Goal: Task Accomplishment & Management: Use online tool/utility

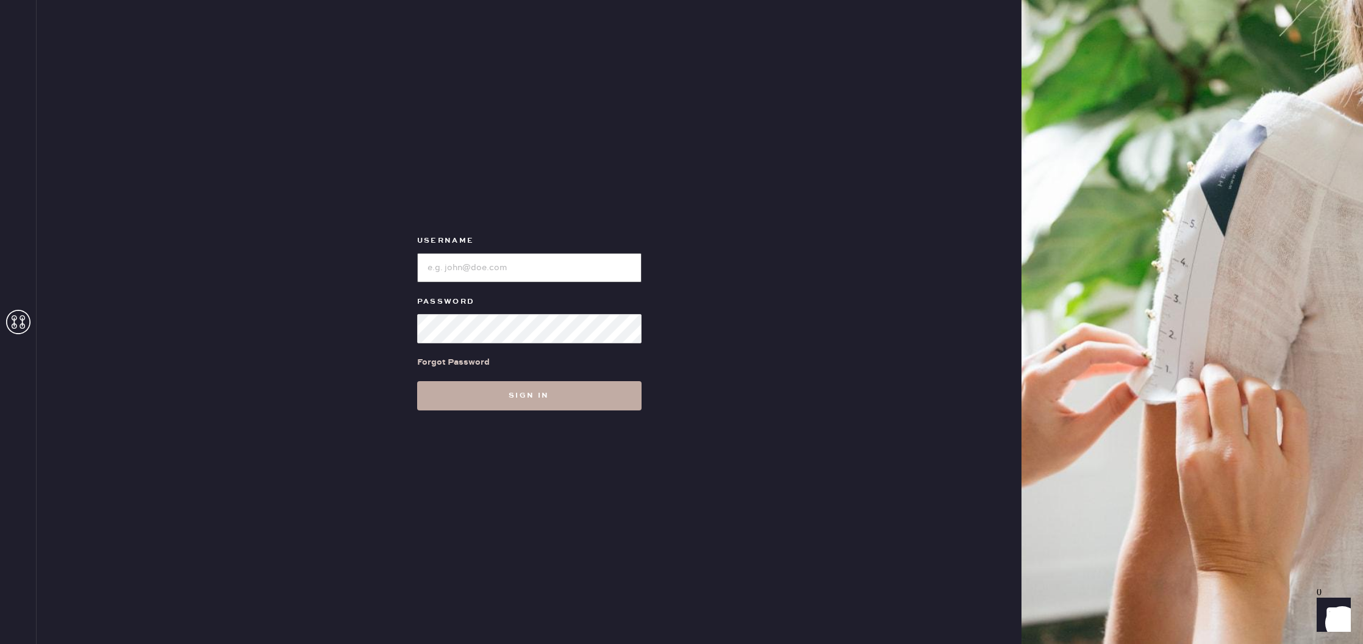
type input "reformationscottsdale"
click at [582, 390] on button "Sign in" at bounding box center [529, 395] width 224 height 29
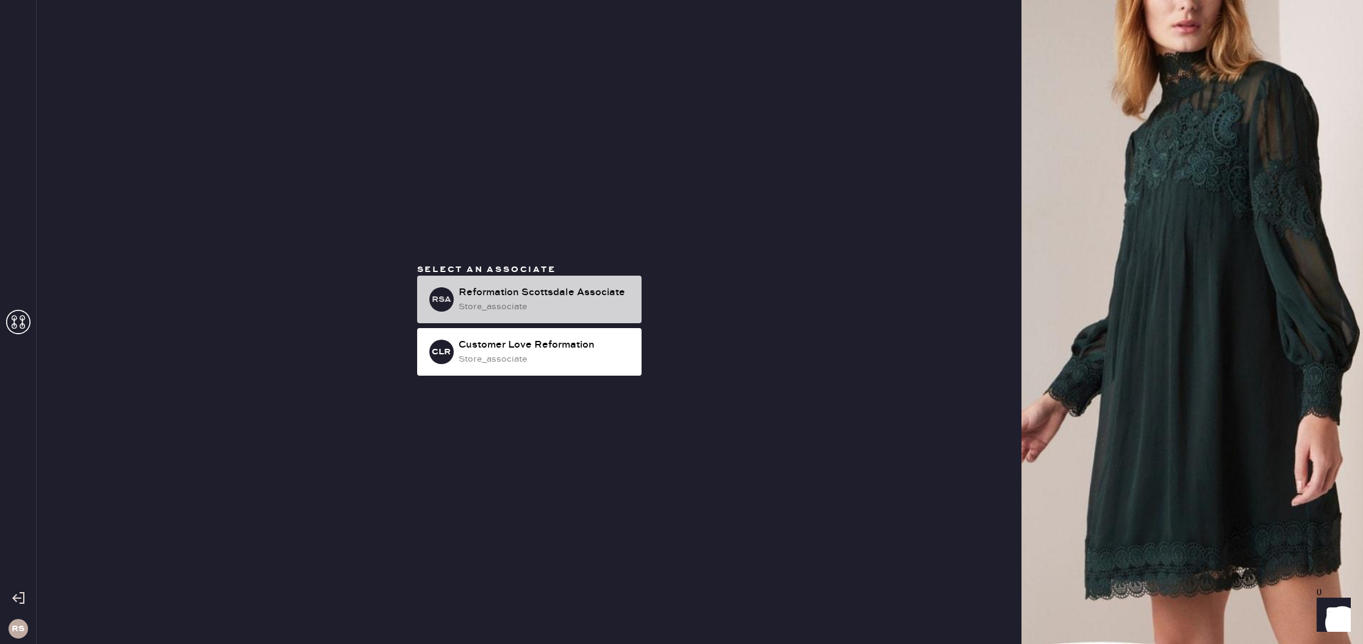
click at [576, 301] on div "store_associate" at bounding box center [545, 306] width 173 height 13
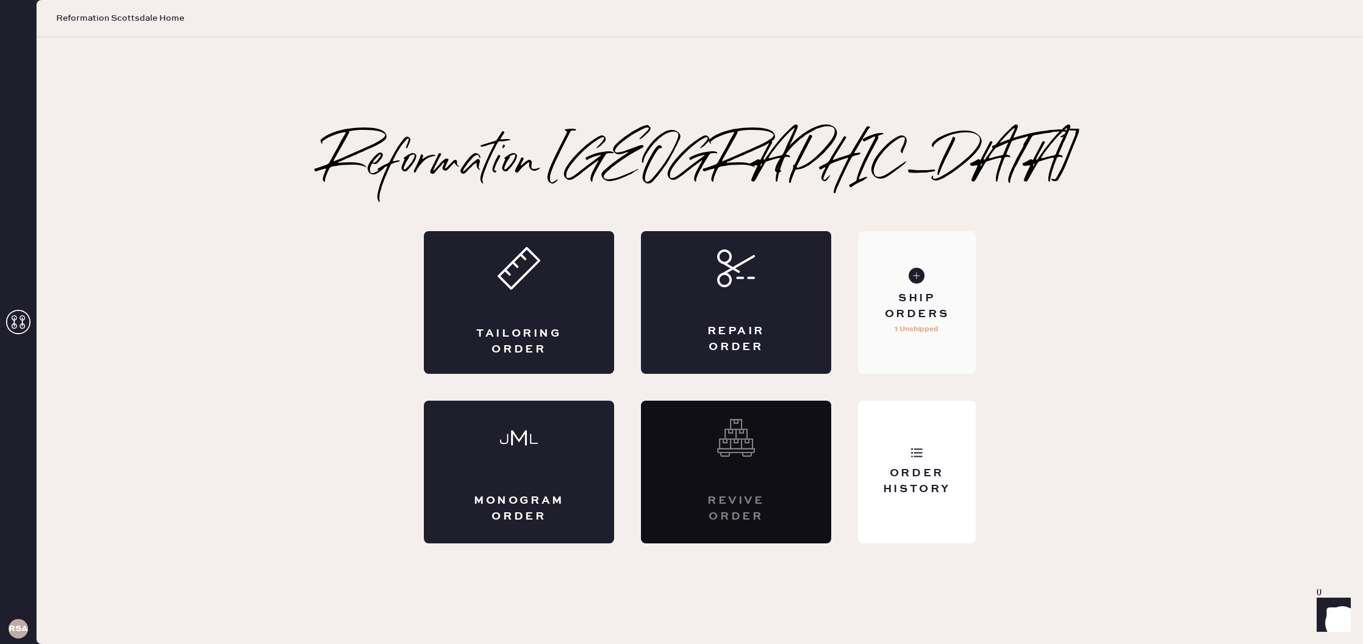
click at [936, 304] on div "Ship Orders" at bounding box center [917, 306] width 98 height 30
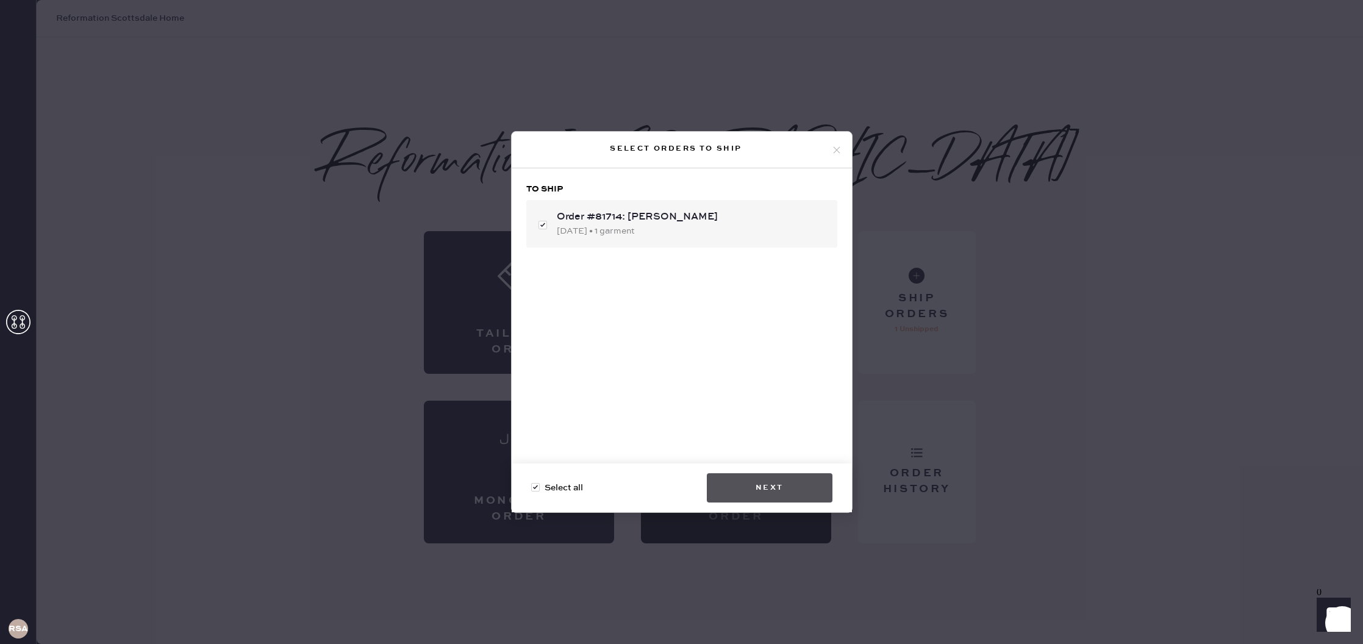
click at [786, 484] on button "Next" at bounding box center [770, 487] width 126 height 29
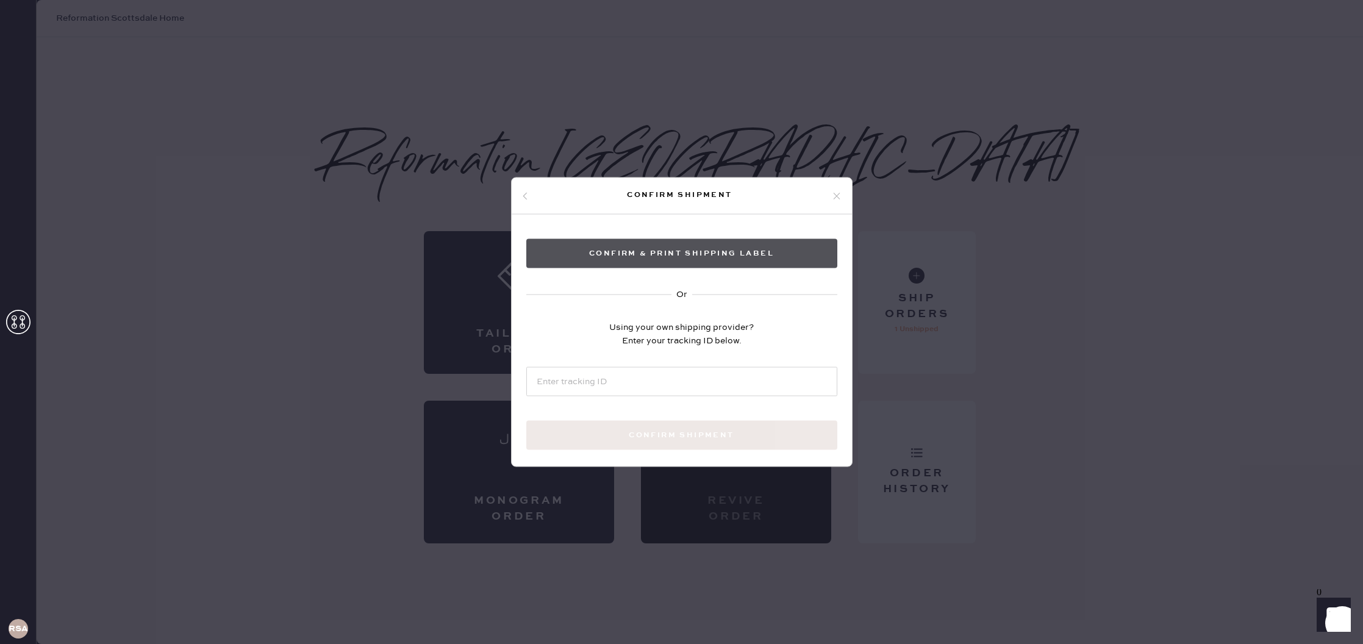
click at [721, 260] on button "Confirm & Print shipping label" at bounding box center [681, 253] width 311 height 29
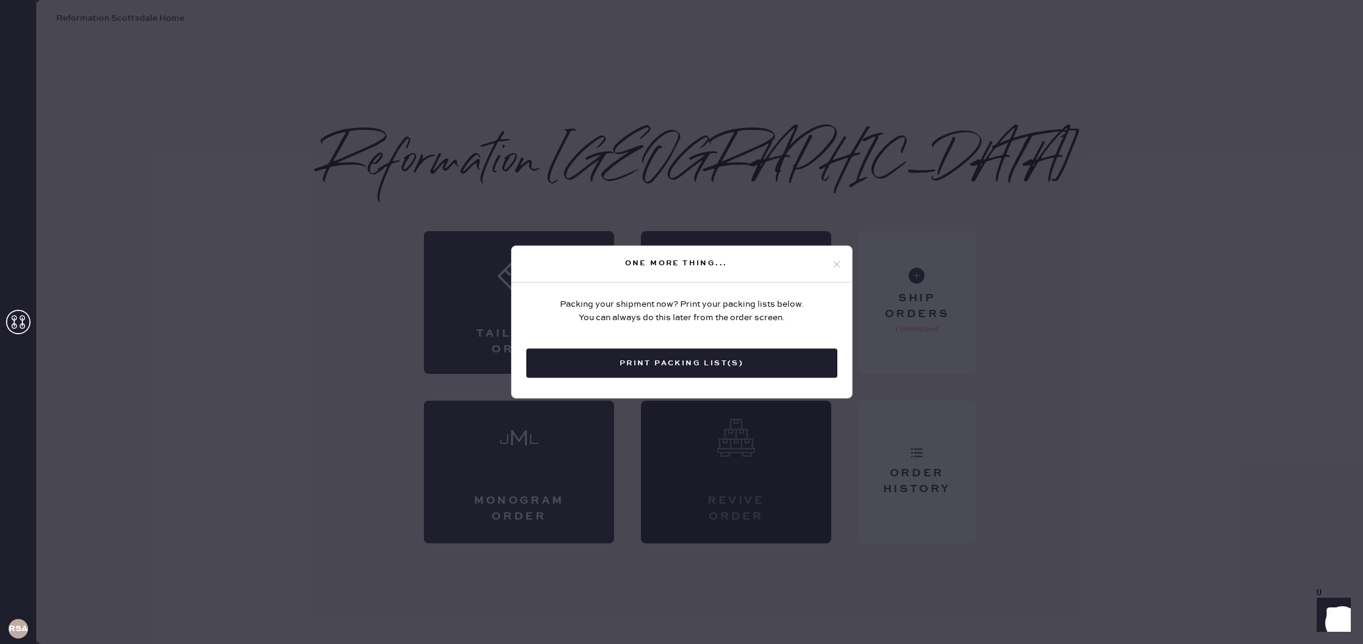
click at [743, 355] on button "Print Packing List(s)" at bounding box center [681, 363] width 311 height 29
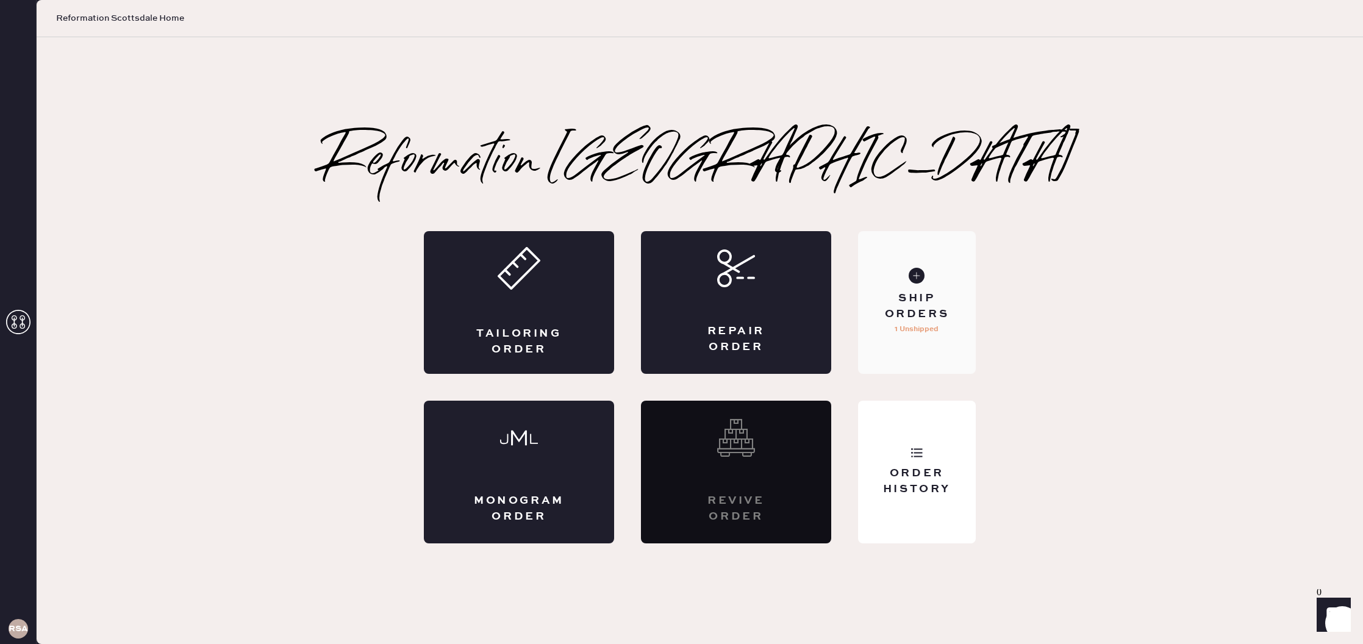
click at [923, 336] on div "Ship Orders 1 Unshipped" at bounding box center [917, 302] width 118 height 143
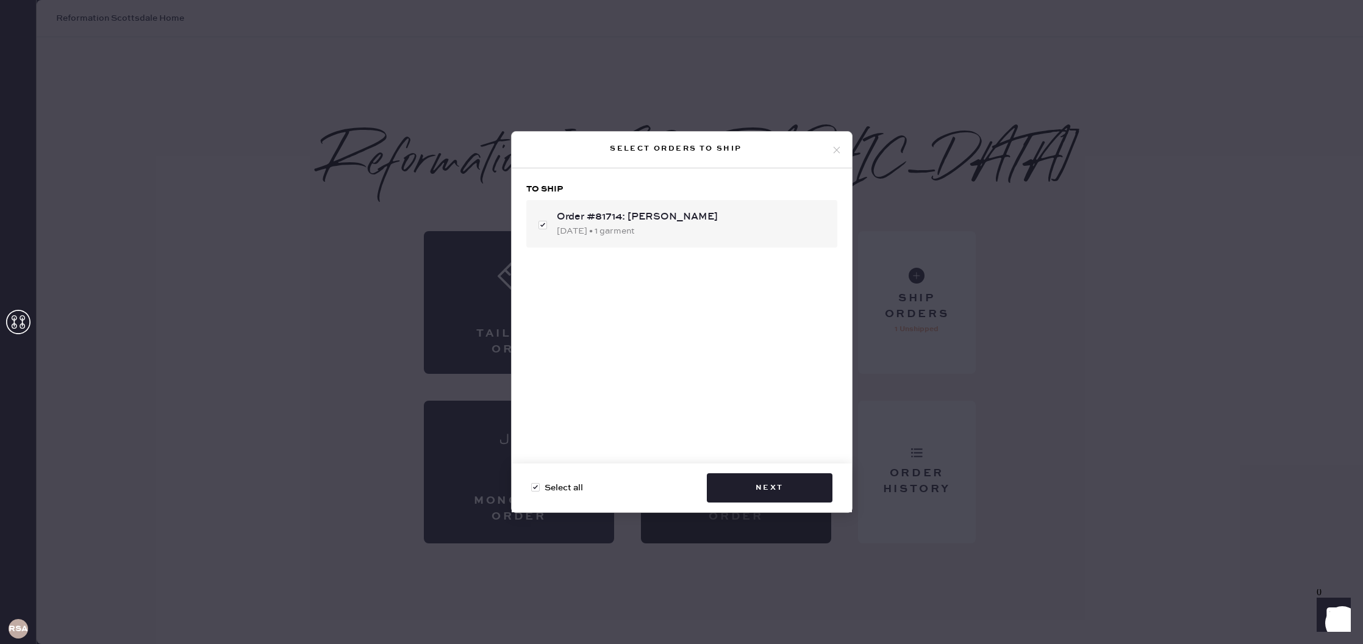
click at [1001, 242] on div "Select orders to ship To ship Order #81714: [PERSON_NAME] [DATE] • 1 garment Se…" at bounding box center [681, 322] width 1363 height 644
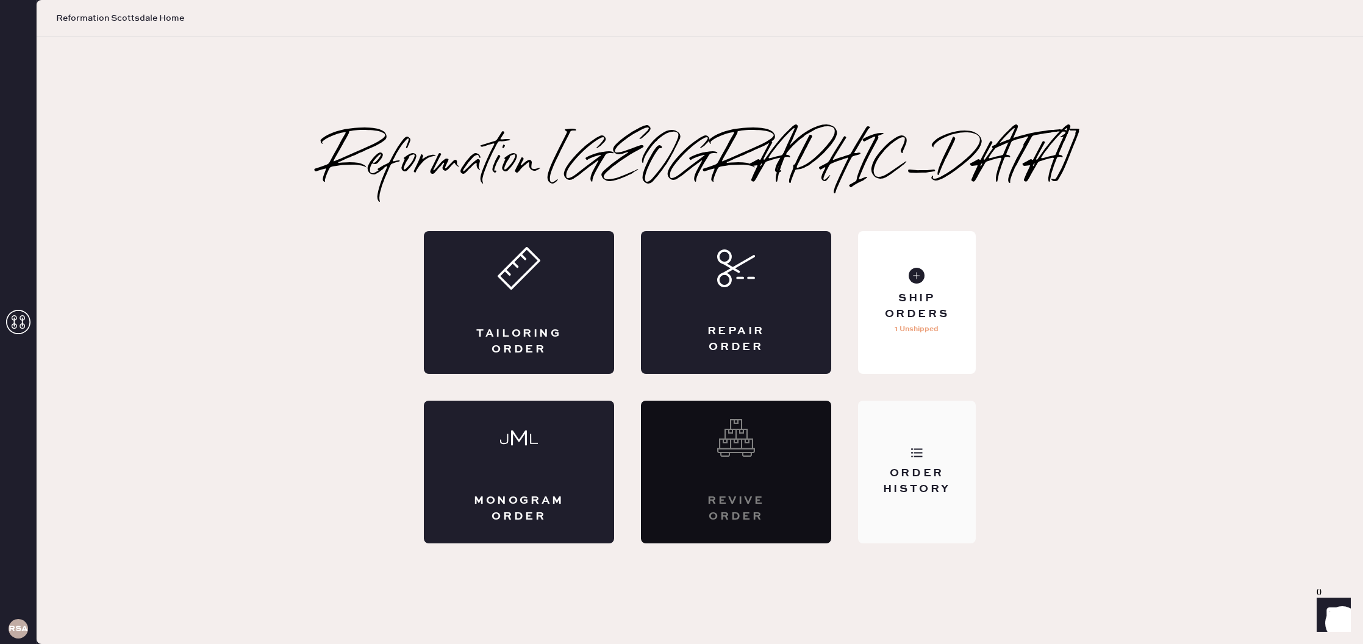
click at [939, 470] on div "Order History" at bounding box center [917, 481] width 98 height 30
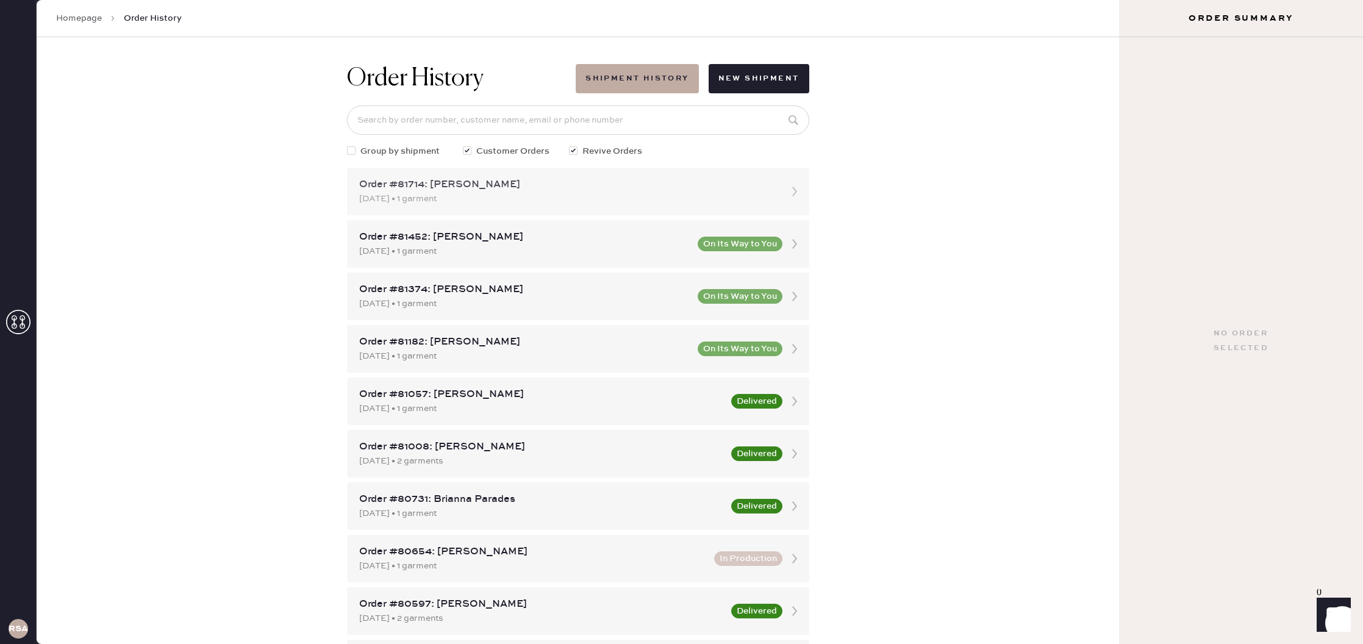
click at [682, 196] on div "[DATE] • 1 garment" at bounding box center [567, 198] width 416 height 13
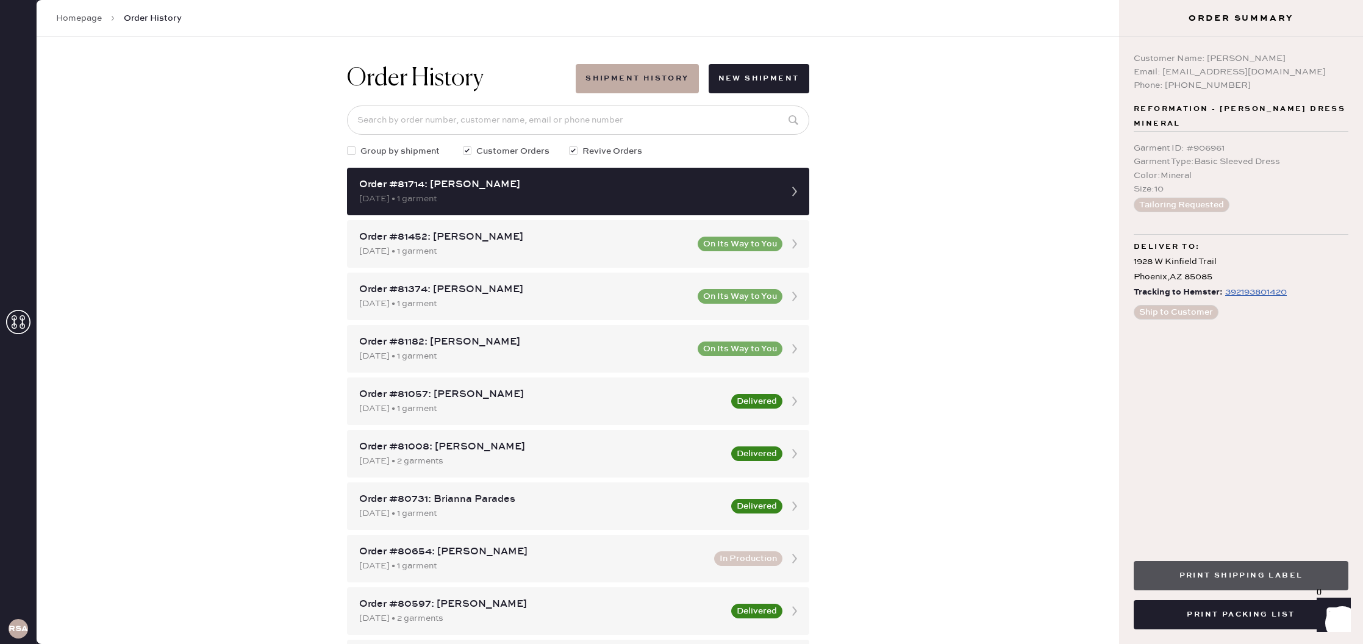
click at [1236, 573] on button "Print Shipping Label" at bounding box center [1241, 575] width 215 height 29
